Goal: Task Accomplishment & Management: Use online tool/utility

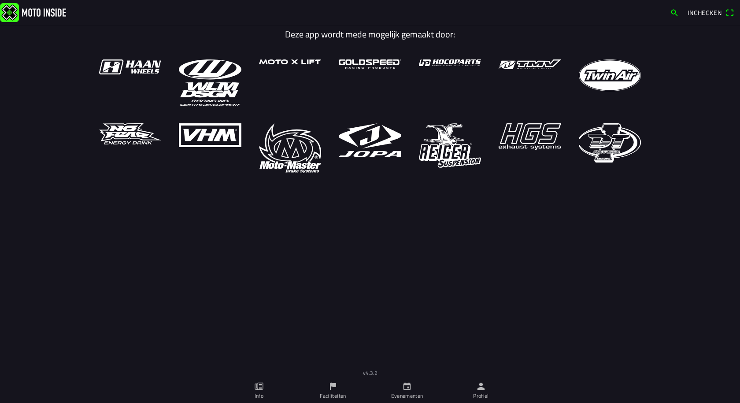
click at [479, 389] on icon "person" at bounding box center [481, 386] width 7 height 7
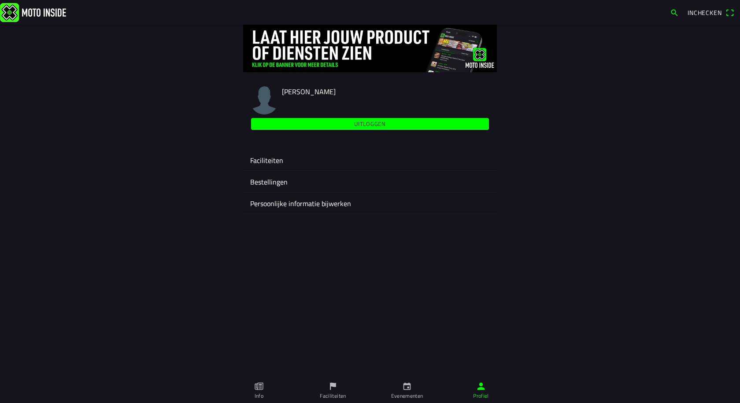
click at [403, 394] on ion-label "Evenementen" at bounding box center [407, 396] width 32 height 8
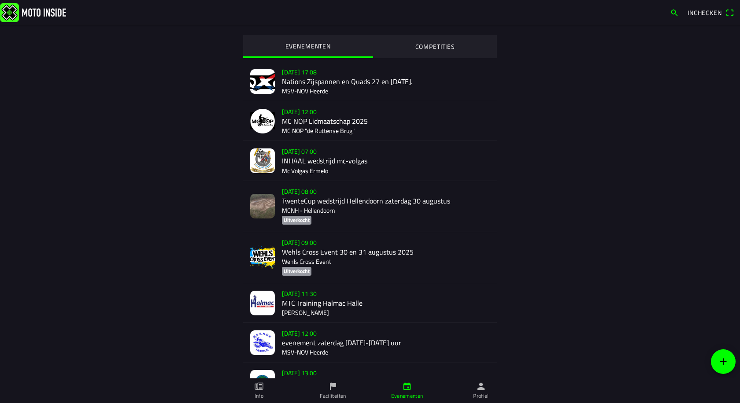
click at [488, 388] on link "Profiel" at bounding box center [481, 391] width 74 height 25
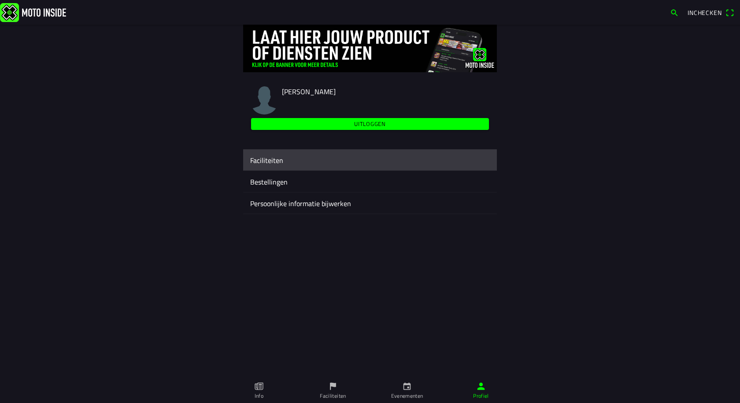
click at [274, 160] on ion-label "Faciliteiten" at bounding box center [370, 160] width 240 height 11
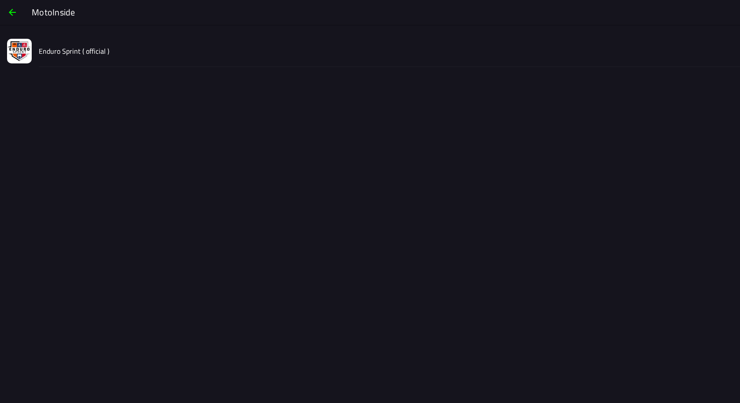
click at [0, 0] on slot "Enduro Sprint ( official )" at bounding box center [0, 0] width 0 height 0
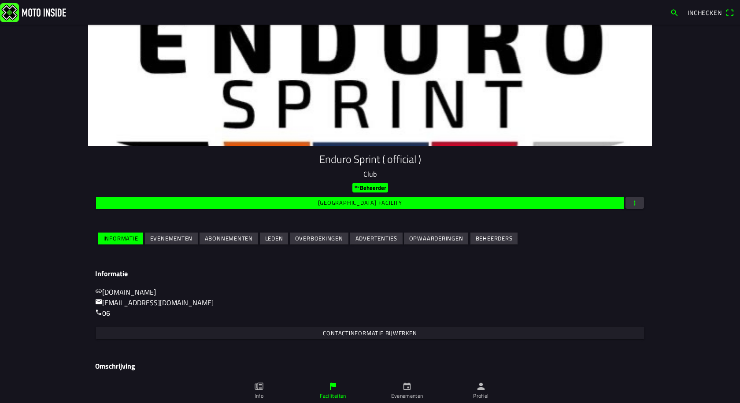
click at [0, 0] on slot "Evenementen" at bounding box center [0, 0] width 0 height 0
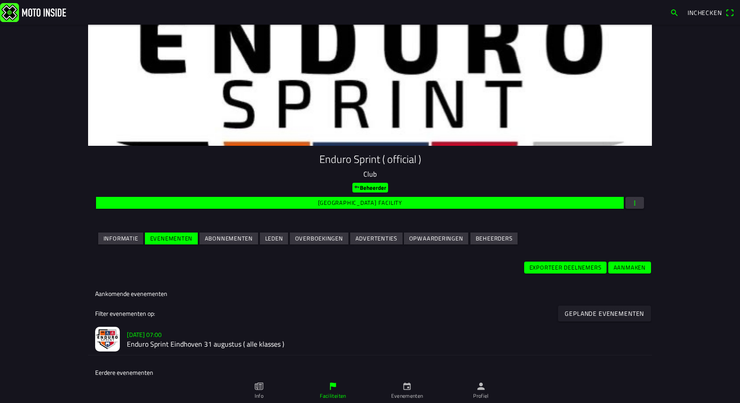
scroll to position [44, 0]
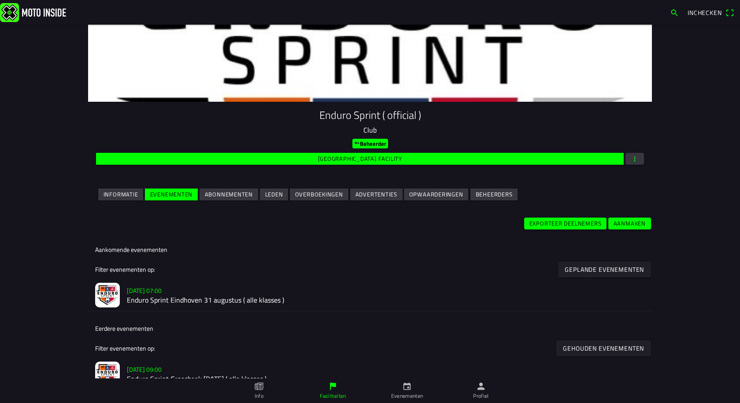
click at [199, 298] on h2 "Enduro Sprint Eindhoven 31 augustus ( alle klasses )" at bounding box center [386, 300] width 518 height 8
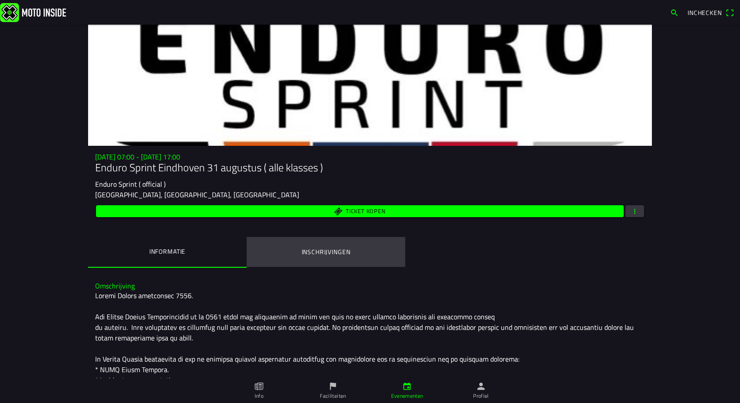
click at [339, 250] on ion-label "Inschrijvingen" at bounding box center [326, 252] width 49 height 10
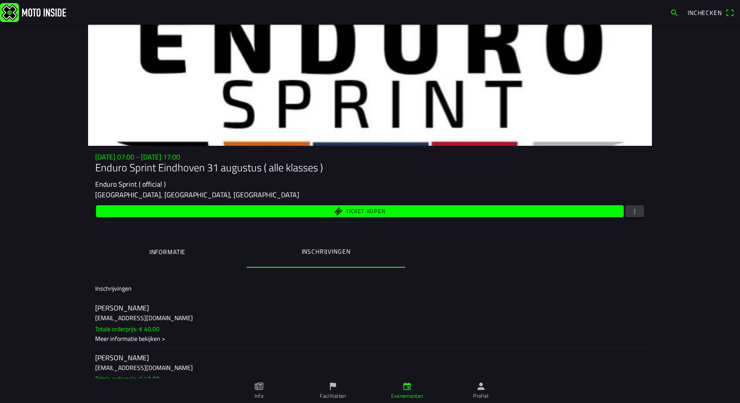
click at [480, 388] on icon "person" at bounding box center [481, 386] width 7 height 7
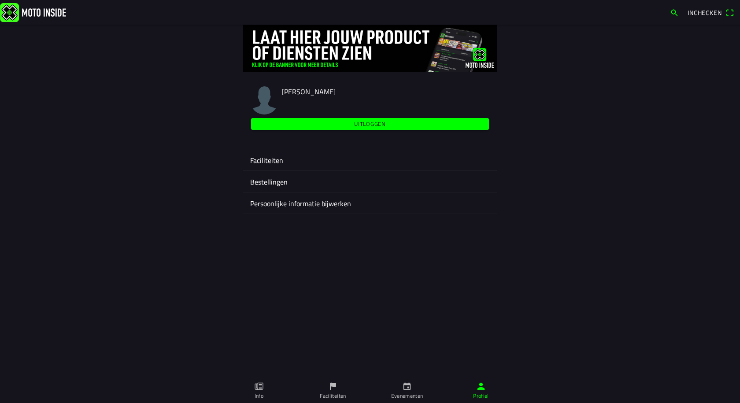
click at [264, 162] on ion-label "Faciliteiten" at bounding box center [370, 160] width 240 height 11
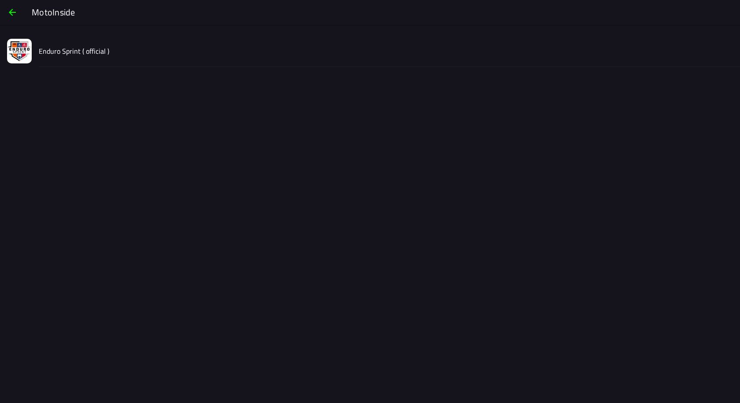
click at [0, 0] on slot "Enduro Sprint ( official )" at bounding box center [0, 0] width 0 height 0
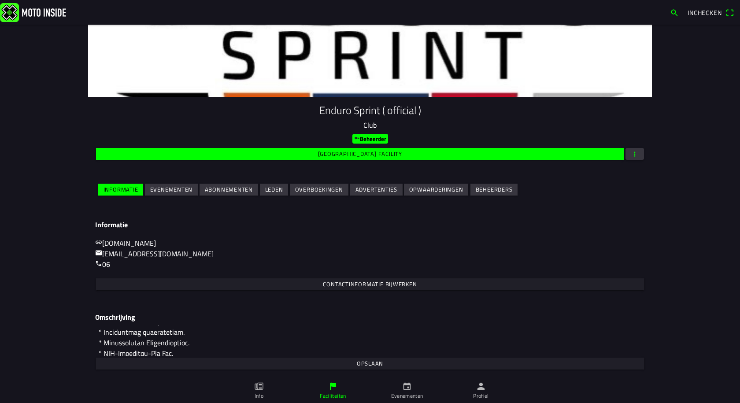
scroll to position [88, 0]
click at [0, 0] on slot "Evenementen" at bounding box center [0, 0] width 0 height 0
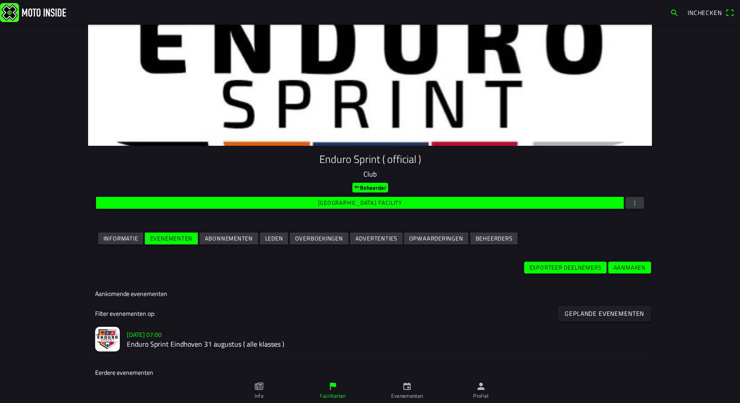
click at [153, 340] on h2 "Enduro Sprint Eindhoven 31 augustus ( alle klasses )" at bounding box center [386, 344] width 518 height 8
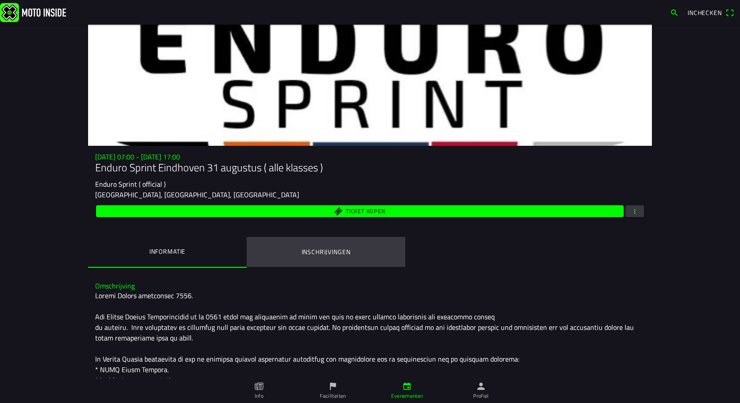
click at [331, 254] on ion-label "Inschrijvingen" at bounding box center [326, 252] width 49 height 10
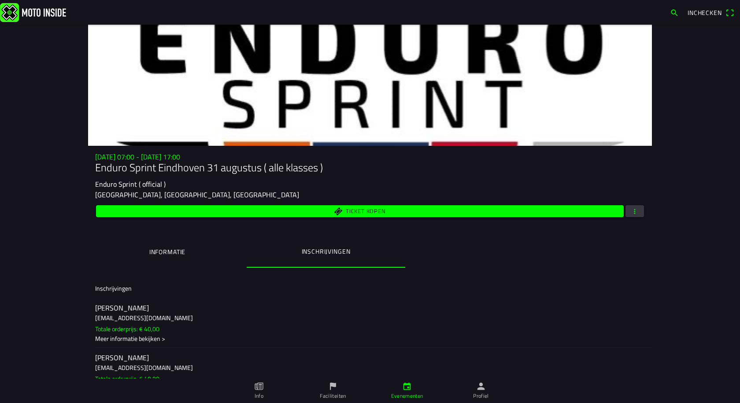
click at [632, 211] on span "button" at bounding box center [635, 211] width 8 height 12
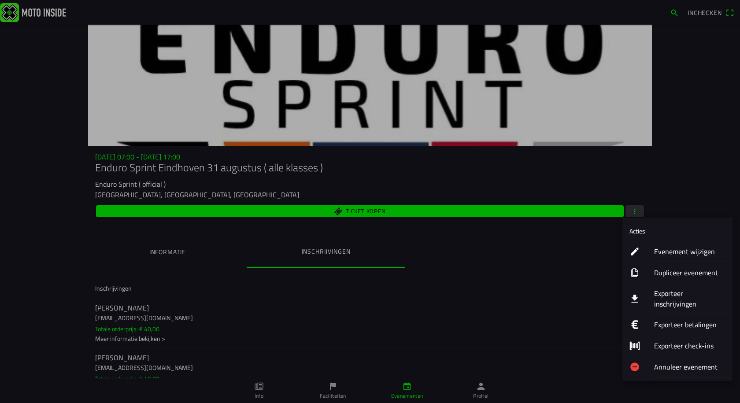
click at [660, 294] on ion-label "Exporteer inschrijvingen" at bounding box center [689, 298] width 71 height 21
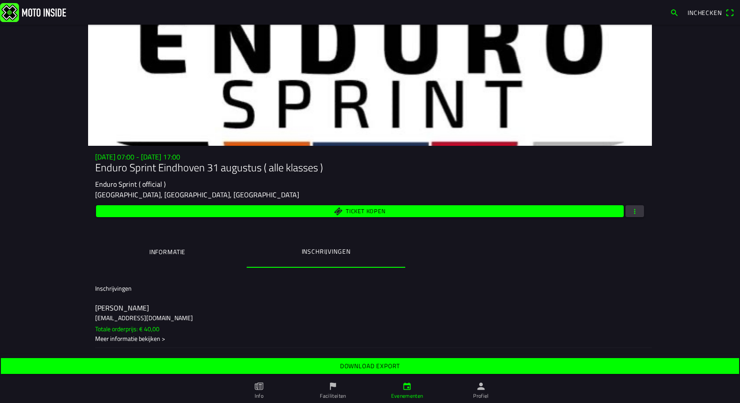
click at [381, 360] on span "Download export" at bounding box center [369, 366] width 725 height 16
